Goal: Task Accomplishment & Management: Manage account settings

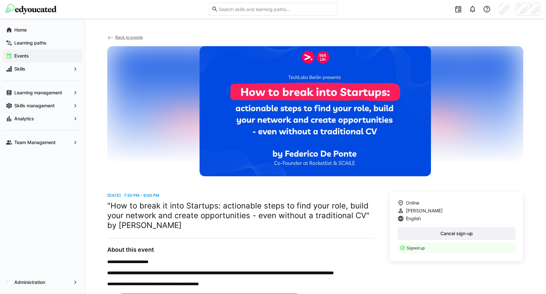
click at [182, 17] on div at bounding box center [272, 9] width 535 height 18
click at [124, 37] on span "Back to events" at bounding box center [128, 37] width 27 height 5
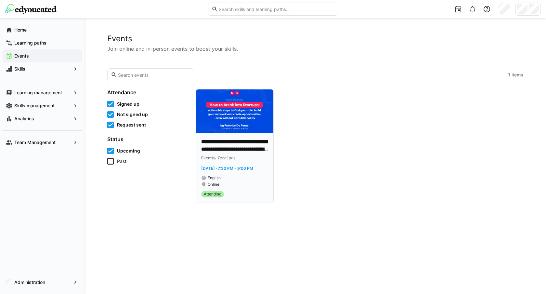
click at [247, 180] on div "English Online" at bounding box center [234, 181] width 67 height 12
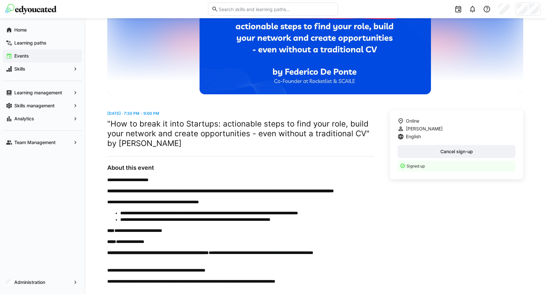
scroll to position [92, 0]
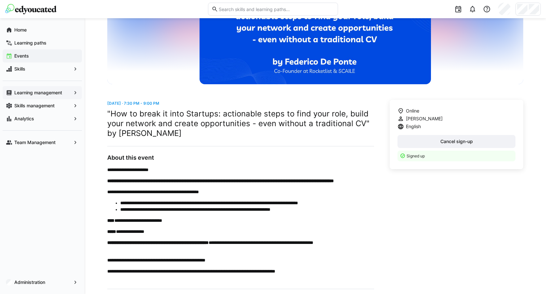
click at [0, 0] on app-navigation-label "Learning management" at bounding box center [0, 0] width 0 height 0
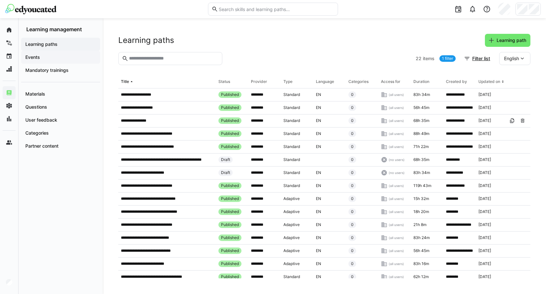
click at [67, 61] on div "Events" at bounding box center [60, 57] width 79 height 13
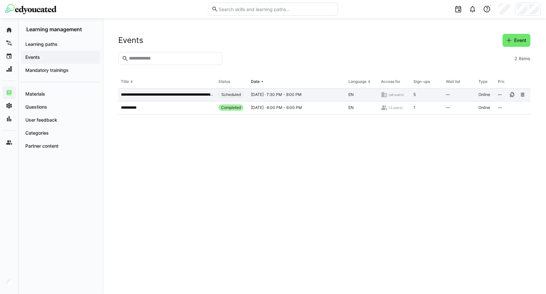
click at [202, 96] on p "**********" at bounding box center [167, 94] width 92 height 5
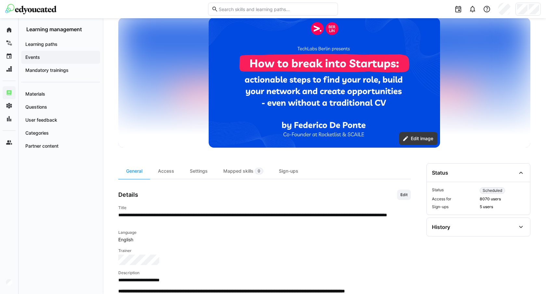
scroll to position [191, 0]
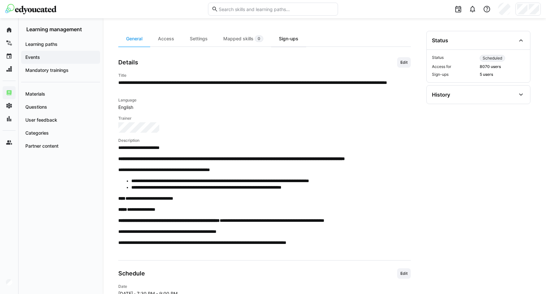
click at [296, 36] on div "Sign-ups" at bounding box center [288, 39] width 35 height 16
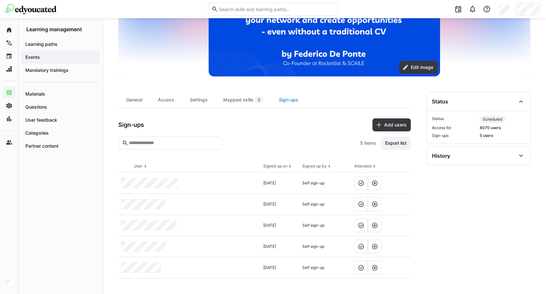
scroll to position [130, 0]
click at [238, 102] on div "Mapped skills 0" at bounding box center [243, 100] width 56 height 16
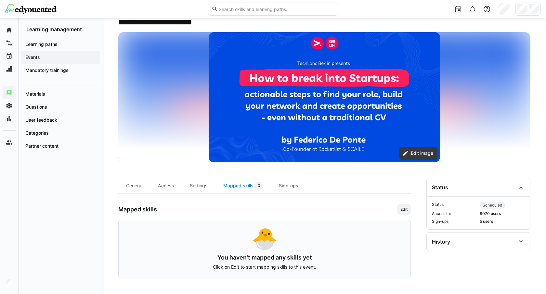
scroll to position [45, 0]
click at [402, 207] on span "Edit" at bounding box center [404, 209] width 8 height 5
